Goal: Find specific fact: Find specific fact

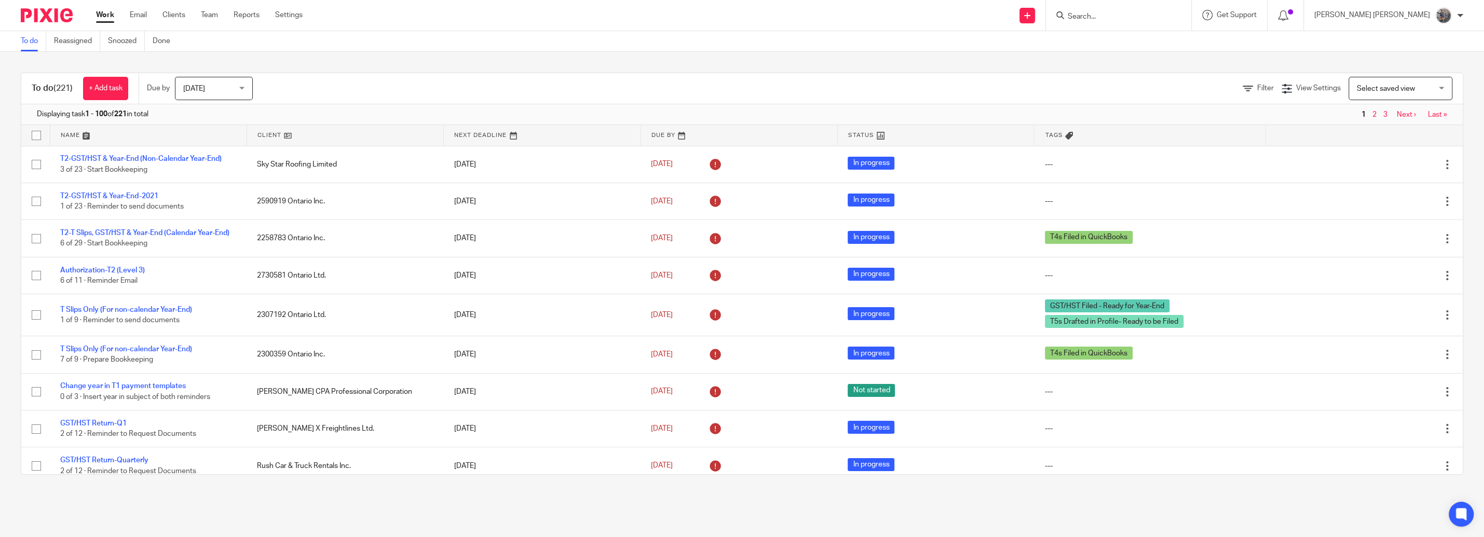
click at [1162, 21] on form at bounding box center [1121, 15] width 111 height 13
click at [1149, 18] on input "Search" at bounding box center [1112, 16] width 93 height 9
type input "yes we"
click at [1201, 48] on link at bounding box center [1151, 49] width 175 height 32
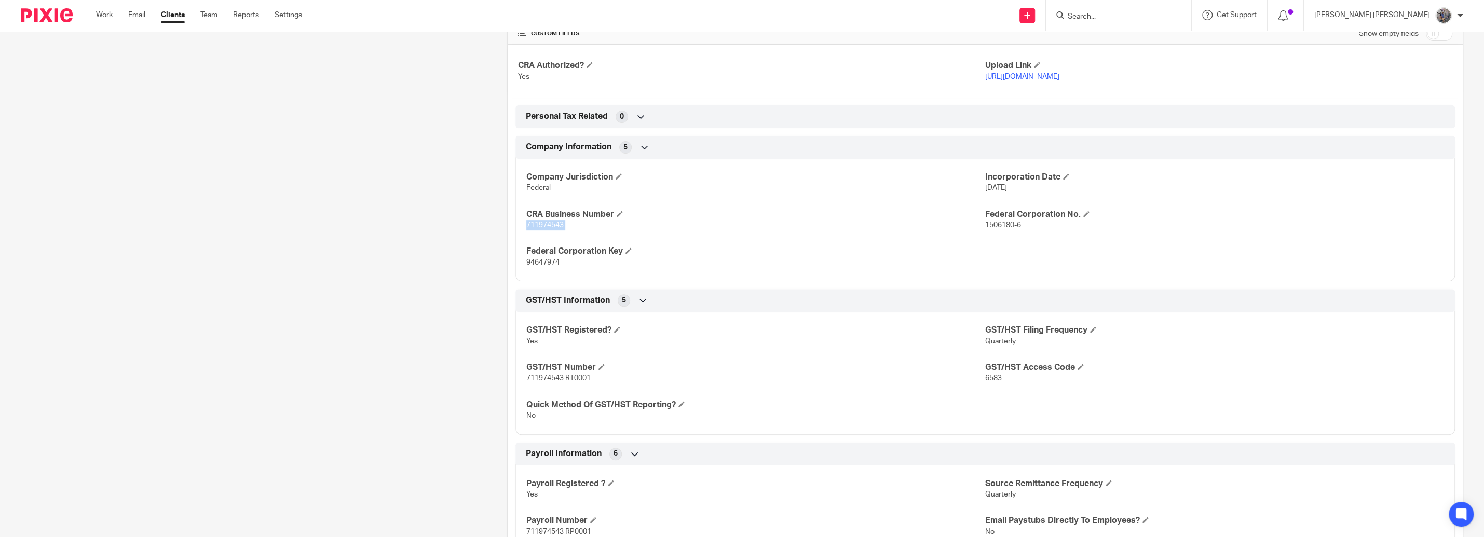
scroll to position [435, 0]
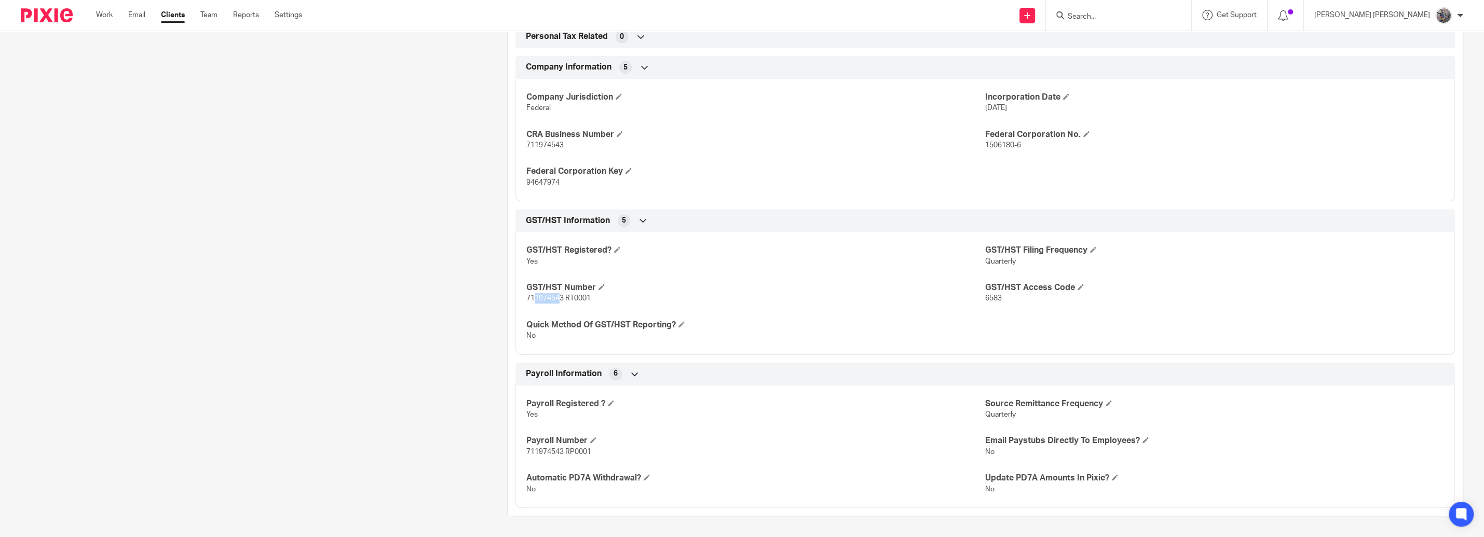
drag, startPoint x: 557, startPoint y: 299, endPoint x: 531, endPoint y: 302, distance: 26.1
click at [531, 302] on span "711974543 RT0001" at bounding box center [558, 298] width 64 height 7
drag, startPoint x: 557, startPoint y: 301, endPoint x: 520, endPoint y: 304, distance: 37.0
click at [520, 304] on div "GST/HST Registered? Yes GST/HST Filing Frequency Quarterly GST/HST Number 71197…" at bounding box center [984, 289] width 939 height 130
copy span "711974543"
